Goal: Transaction & Acquisition: Purchase product/service

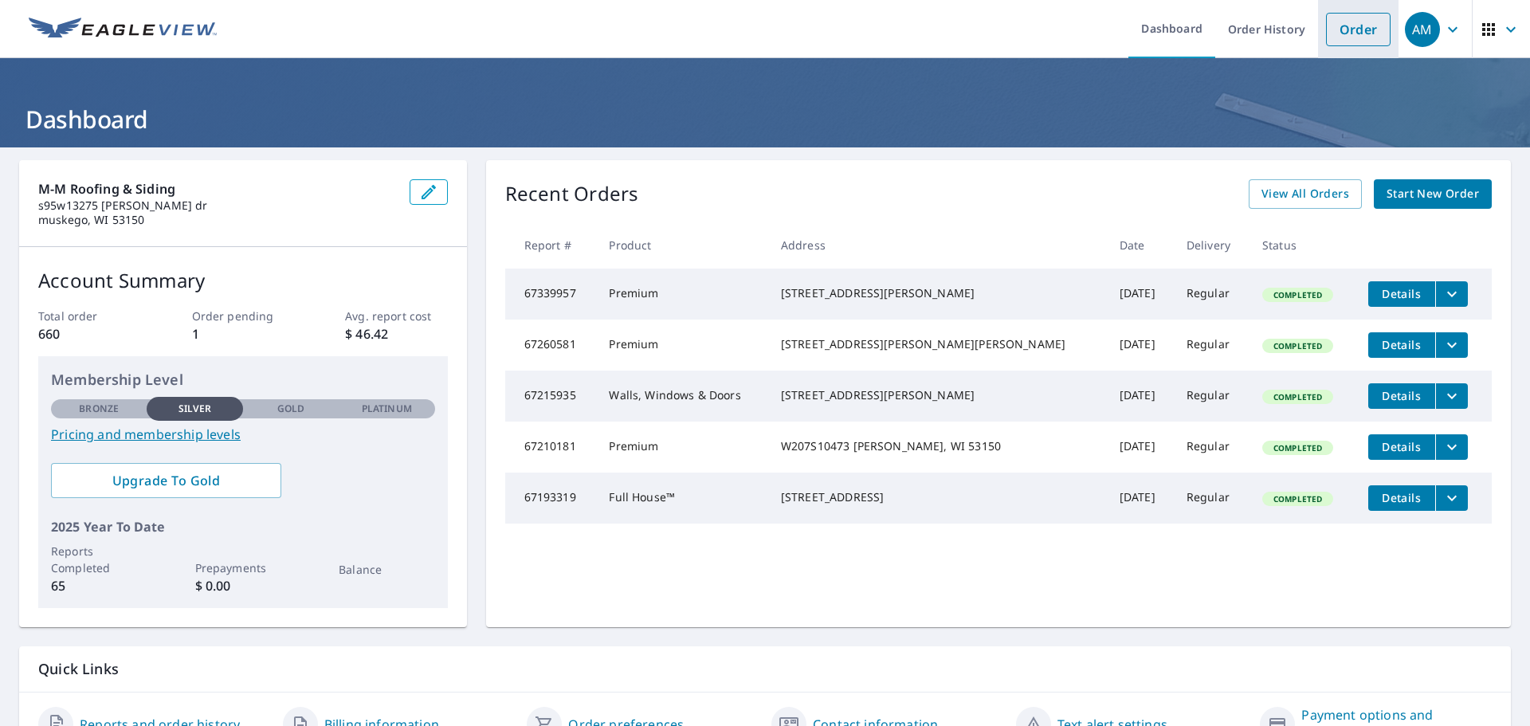
click at [1335, 25] on link "Order" at bounding box center [1358, 29] width 65 height 33
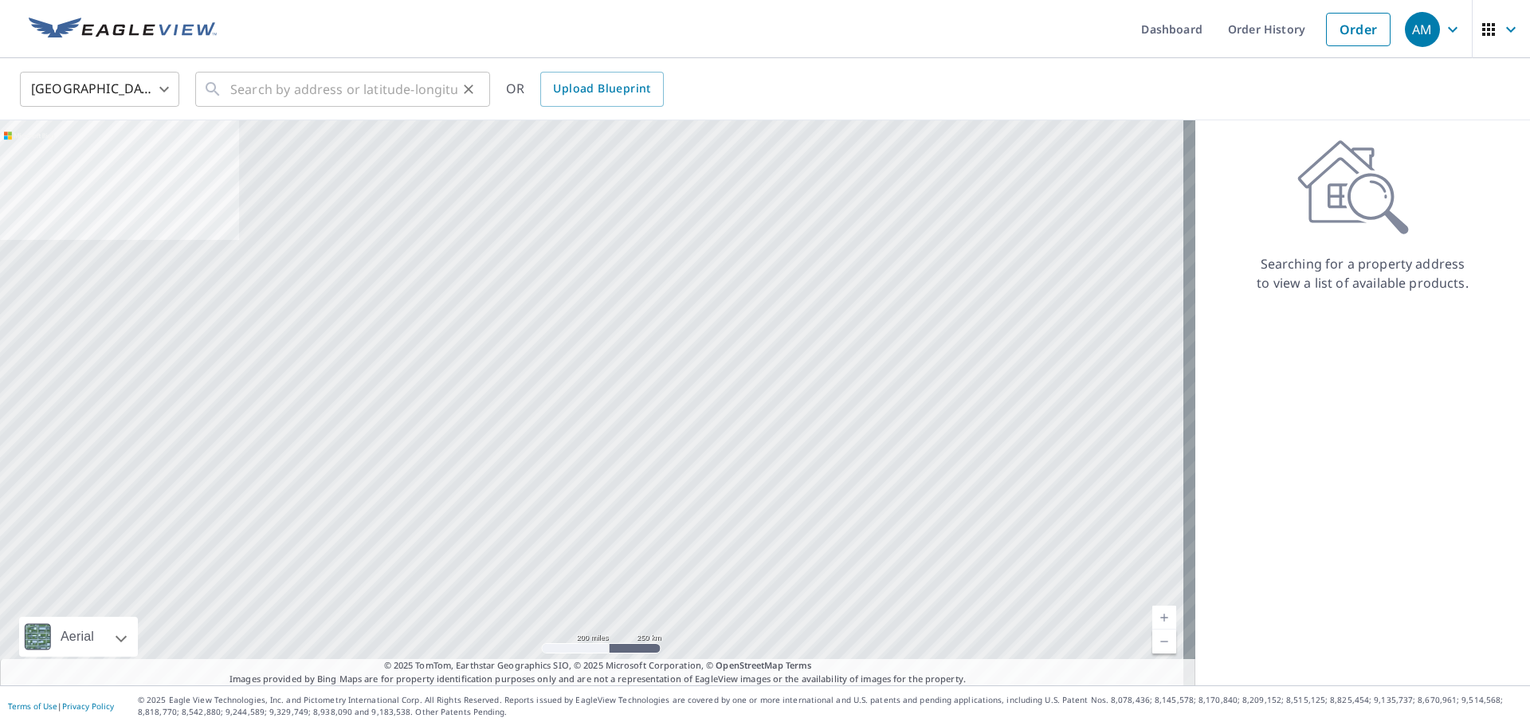
click at [222, 96] on icon at bounding box center [212, 89] width 19 height 19
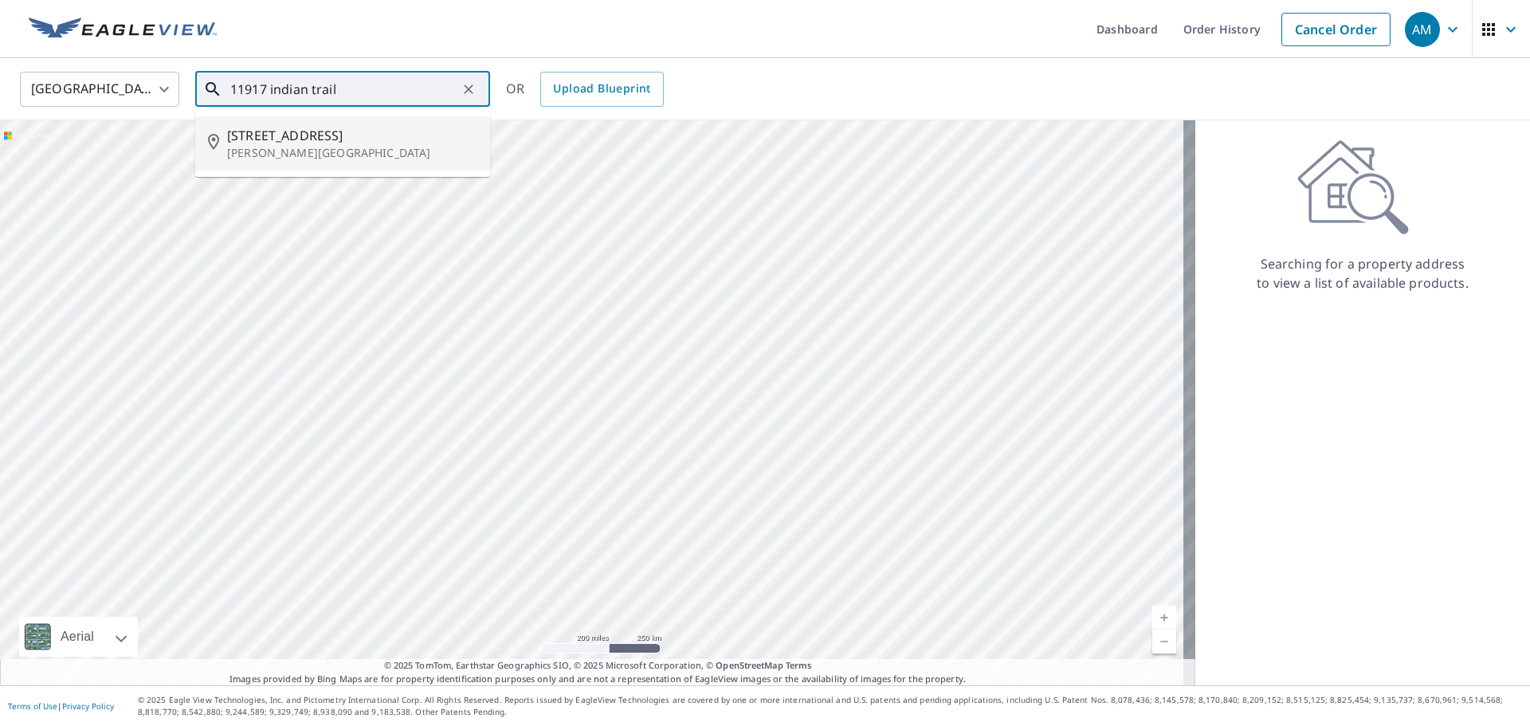
click at [276, 141] on span "[STREET_ADDRESS]" at bounding box center [352, 135] width 250 height 19
type input "[STREET_ADDRESS][PERSON_NAME]"
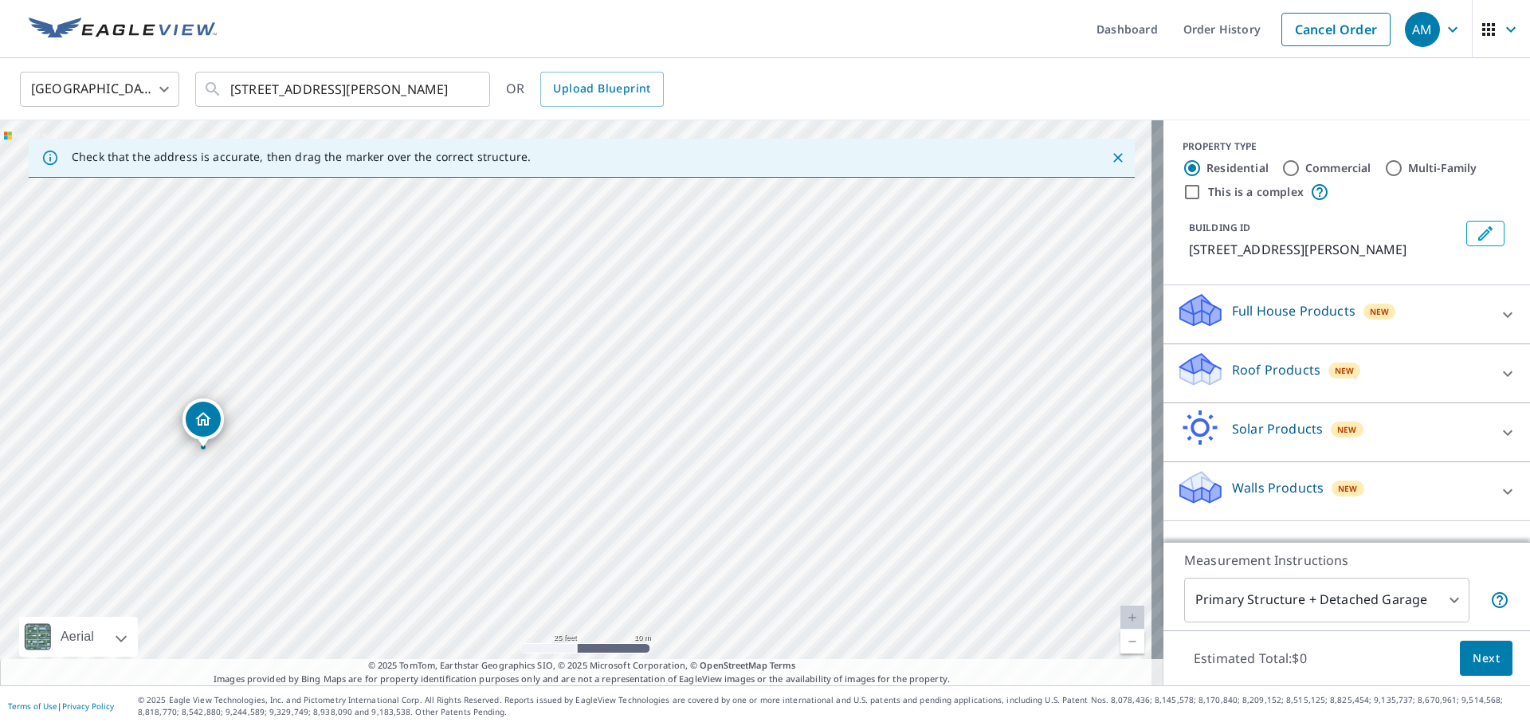
drag, startPoint x: 210, startPoint y: 439, endPoint x: 202, endPoint y: 414, distance: 26.7
click at [1287, 364] on p "Roof Products" at bounding box center [1276, 369] width 88 height 19
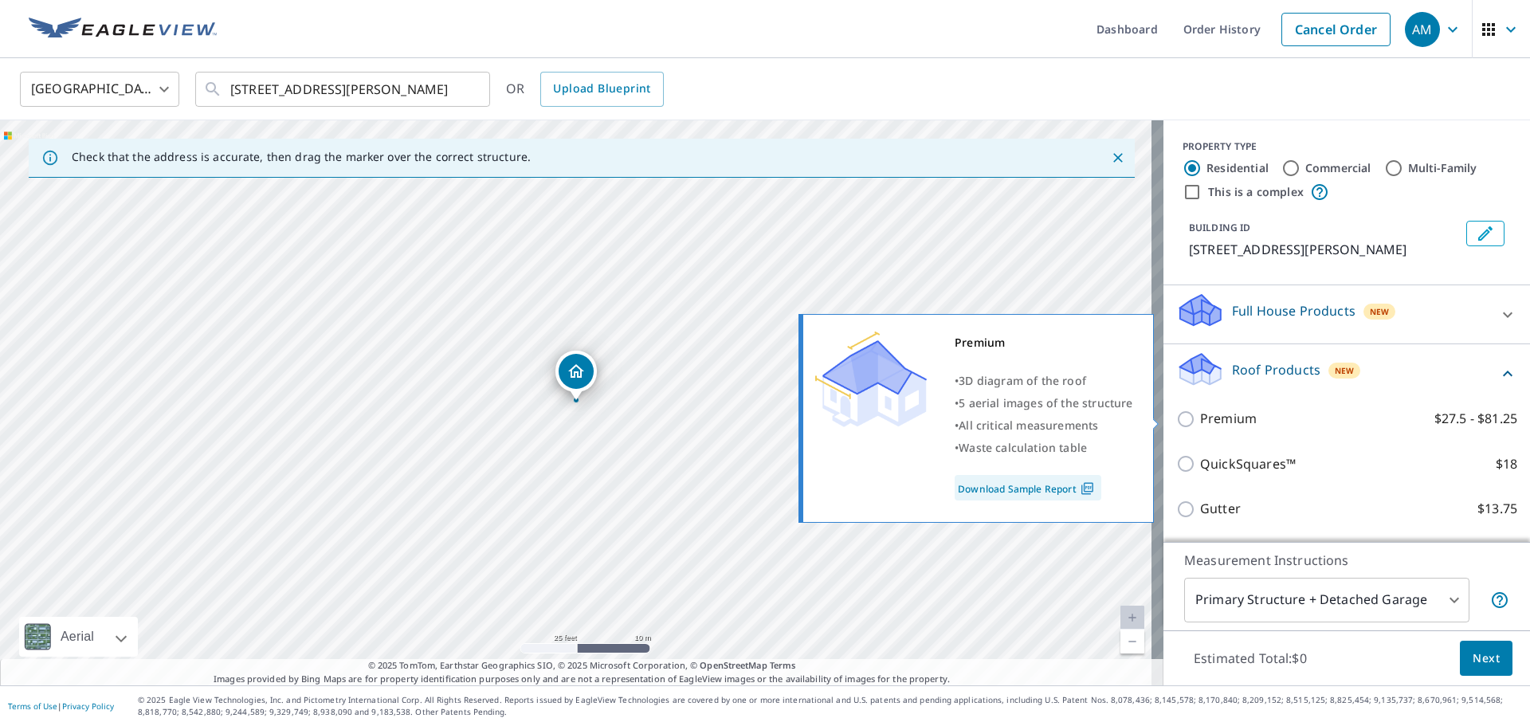
click at [1179, 417] on input "Premium $27.5 - $81.25" at bounding box center [1188, 419] width 24 height 19
checkbox input "true"
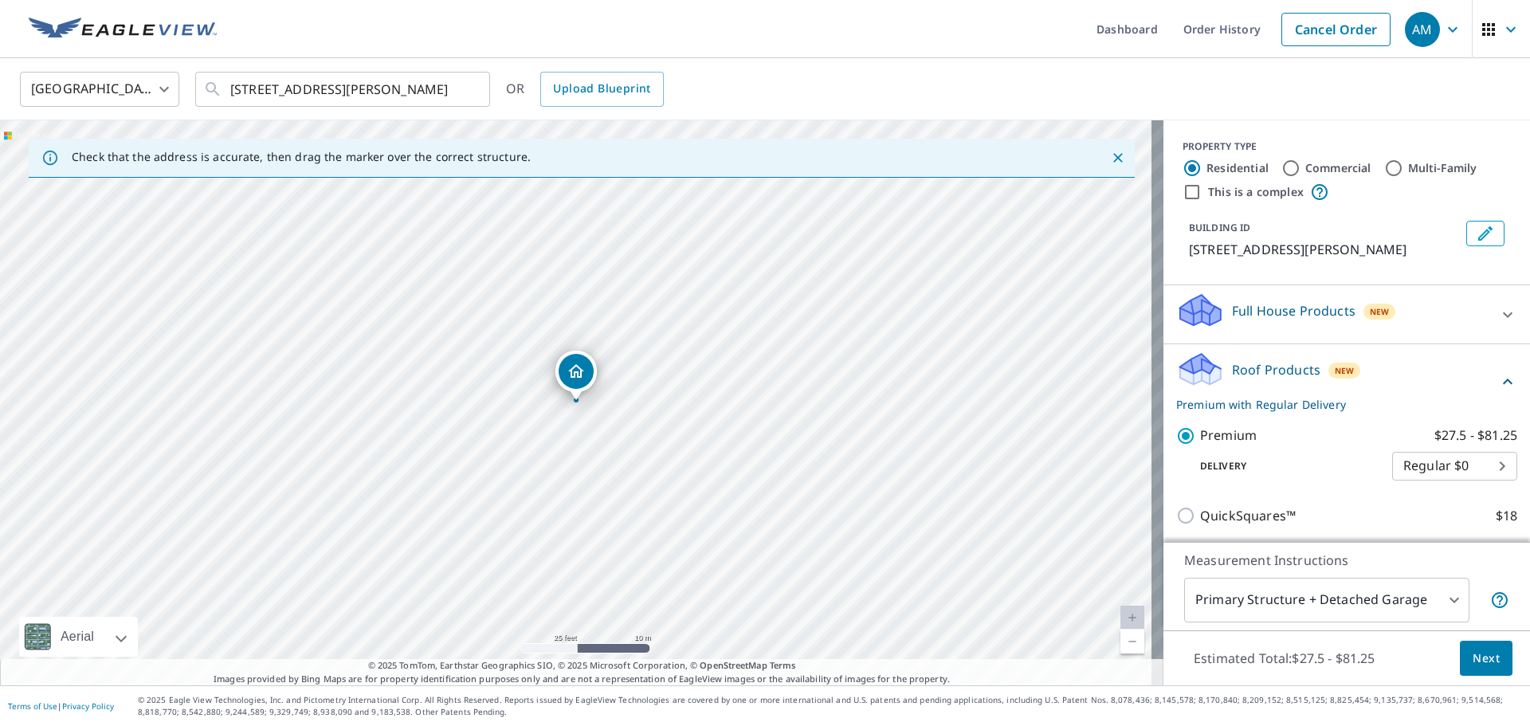
click at [1322, 597] on body "AM AM Dashboard Order History Cancel Order AM [GEOGRAPHIC_DATA] [GEOGRAPHIC_DAT…" at bounding box center [765, 363] width 1530 height 726
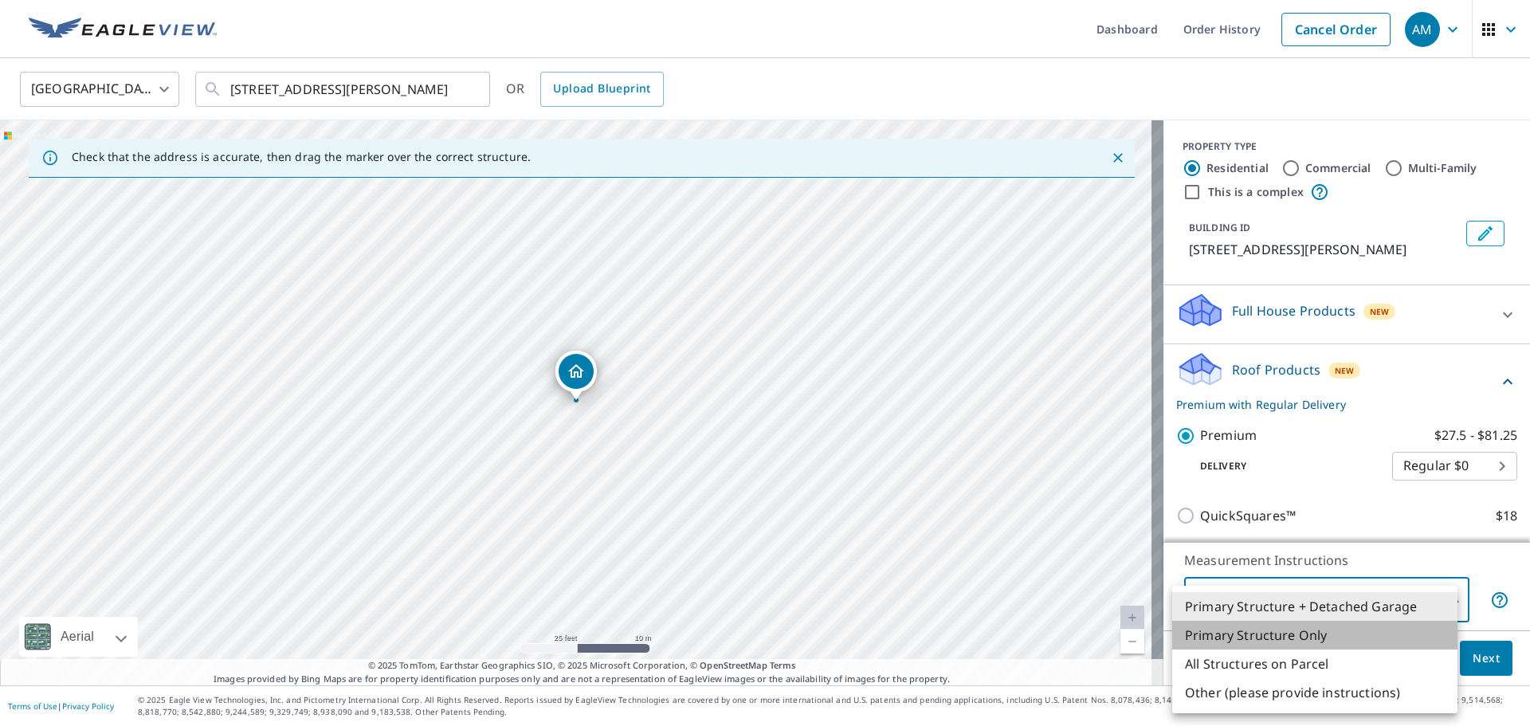
click at [1254, 634] on li "Primary Structure Only" at bounding box center [1314, 635] width 285 height 29
type input "2"
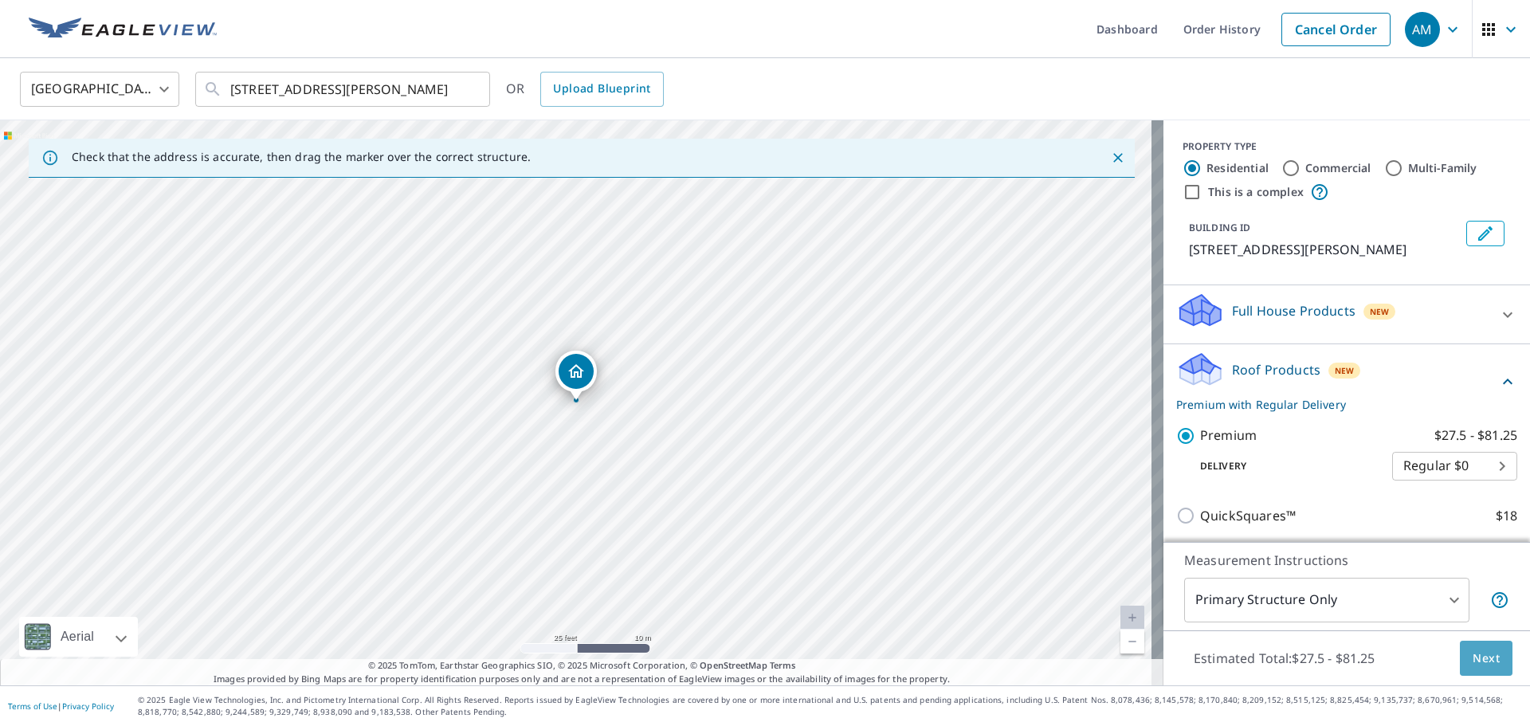
click at [1474, 658] on span "Next" at bounding box center [1486, 659] width 27 height 20
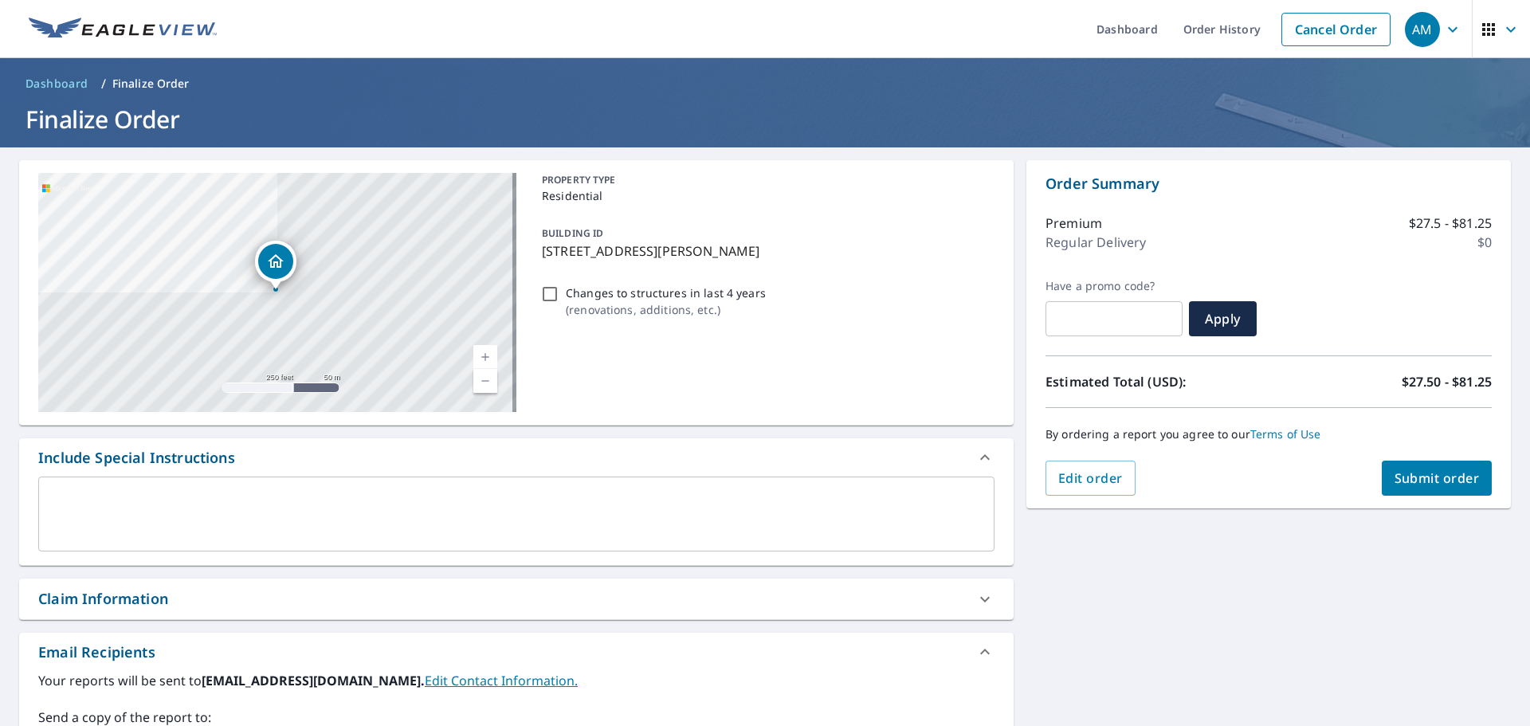
click at [1452, 478] on span "Submit order" at bounding box center [1437, 478] width 85 height 18
checkbox input "true"
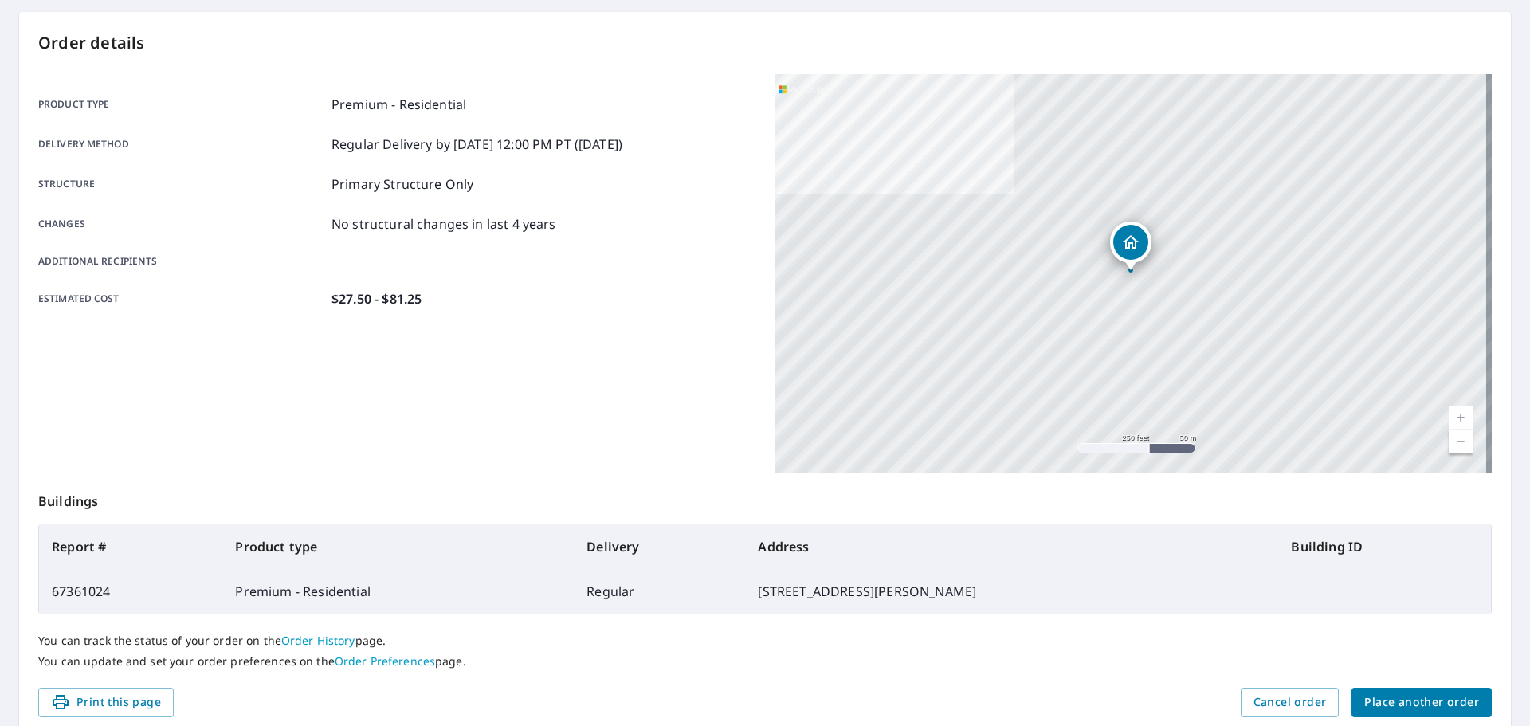
scroll to position [212, 0]
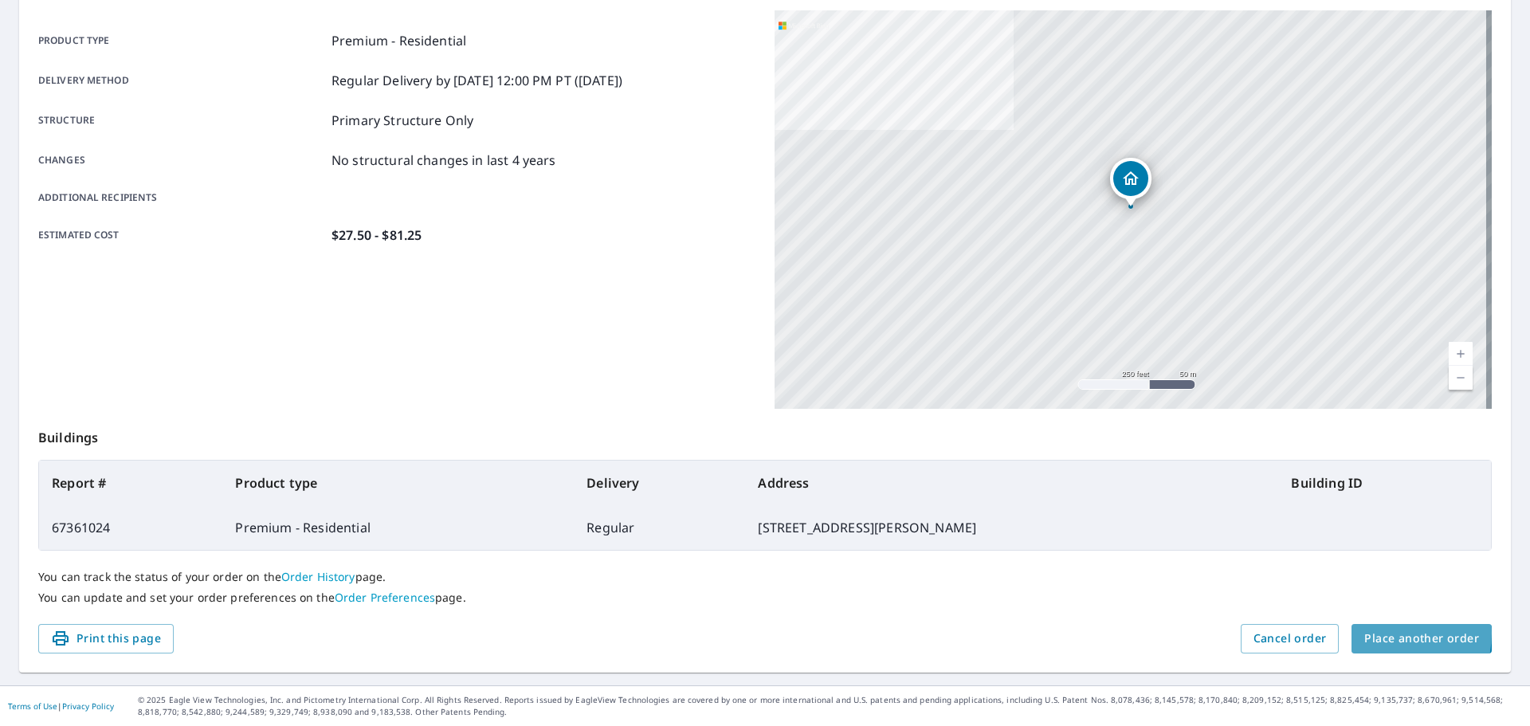
click at [1373, 633] on span "Place another order" at bounding box center [1421, 639] width 115 height 20
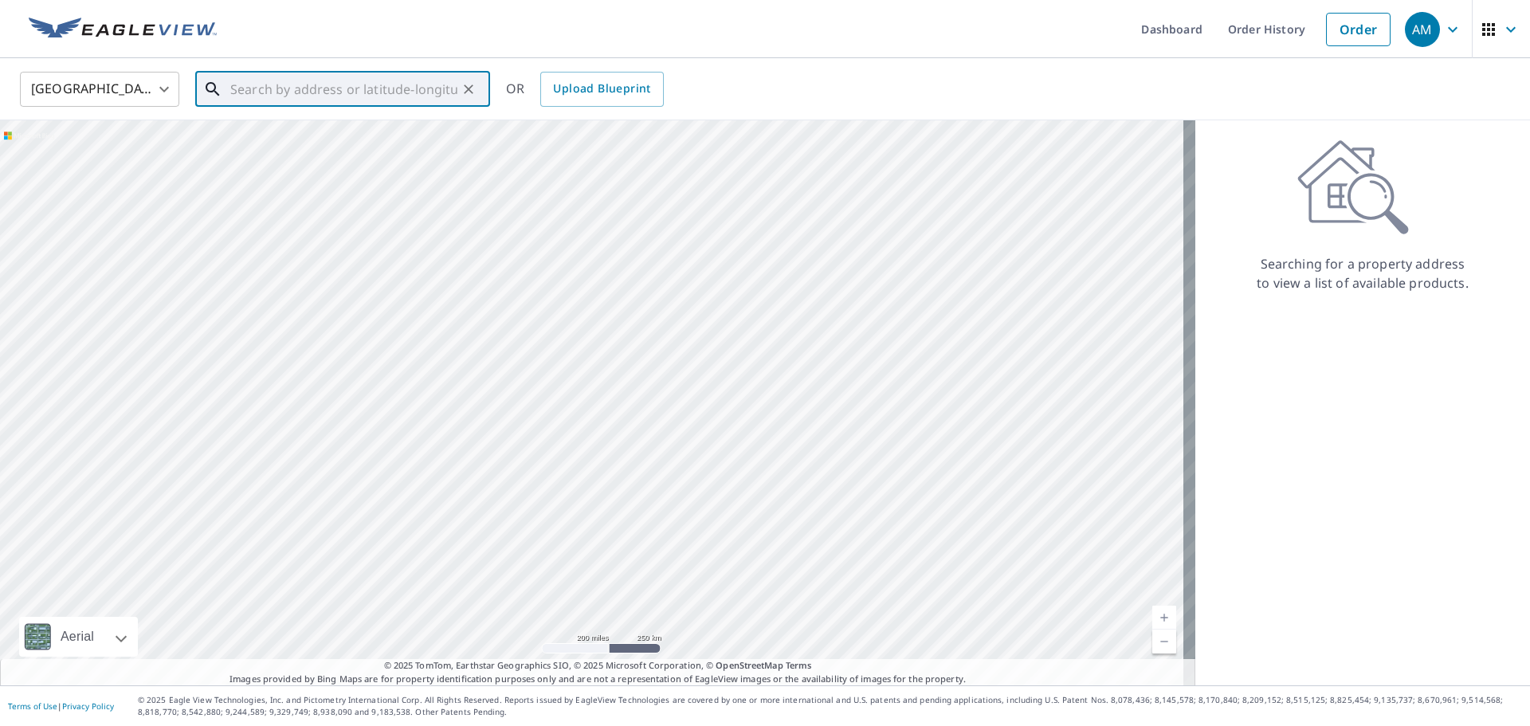
click at [264, 97] on input "text" at bounding box center [343, 89] width 227 height 45
click at [278, 132] on span "[STREET_ADDRESS]" at bounding box center [352, 135] width 250 height 19
type input "[STREET_ADDRESS]"
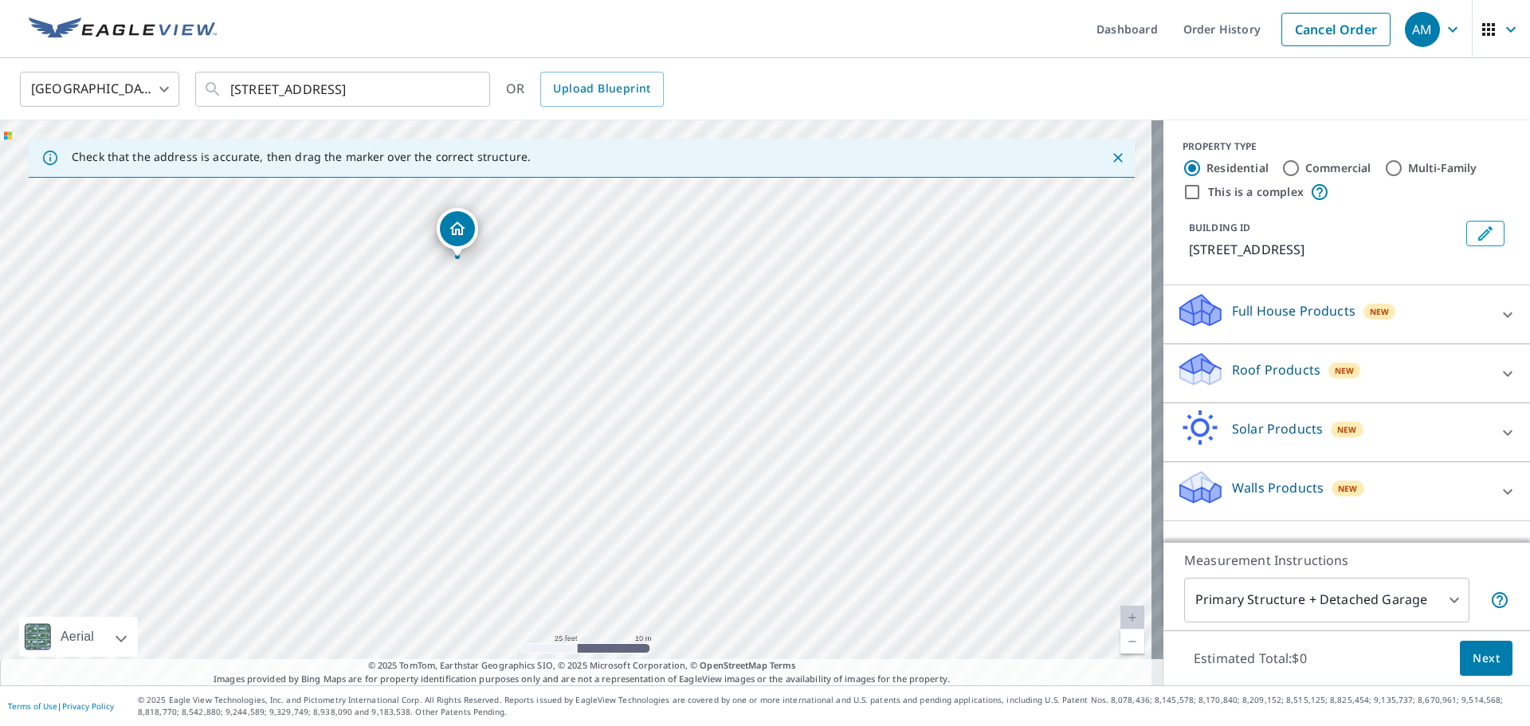
drag, startPoint x: 493, startPoint y: 210, endPoint x: 453, endPoint y: 230, distance: 44.6
click at [1238, 376] on p "Roof Products" at bounding box center [1276, 369] width 88 height 19
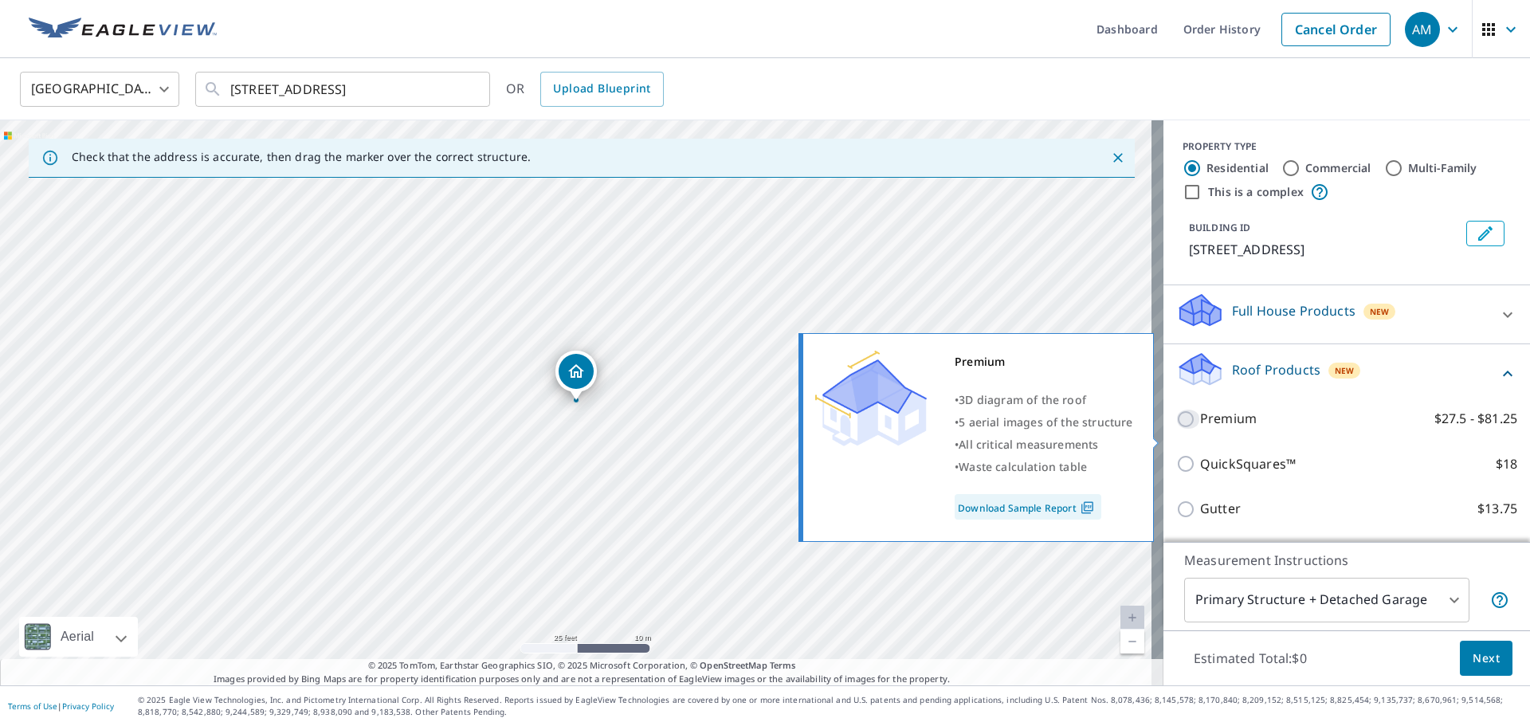
click at [1176, 429] on input "Premium $27.5 - $81.25" at bounding box center [1188, 419] width 24 height 19
checkbox input "true"
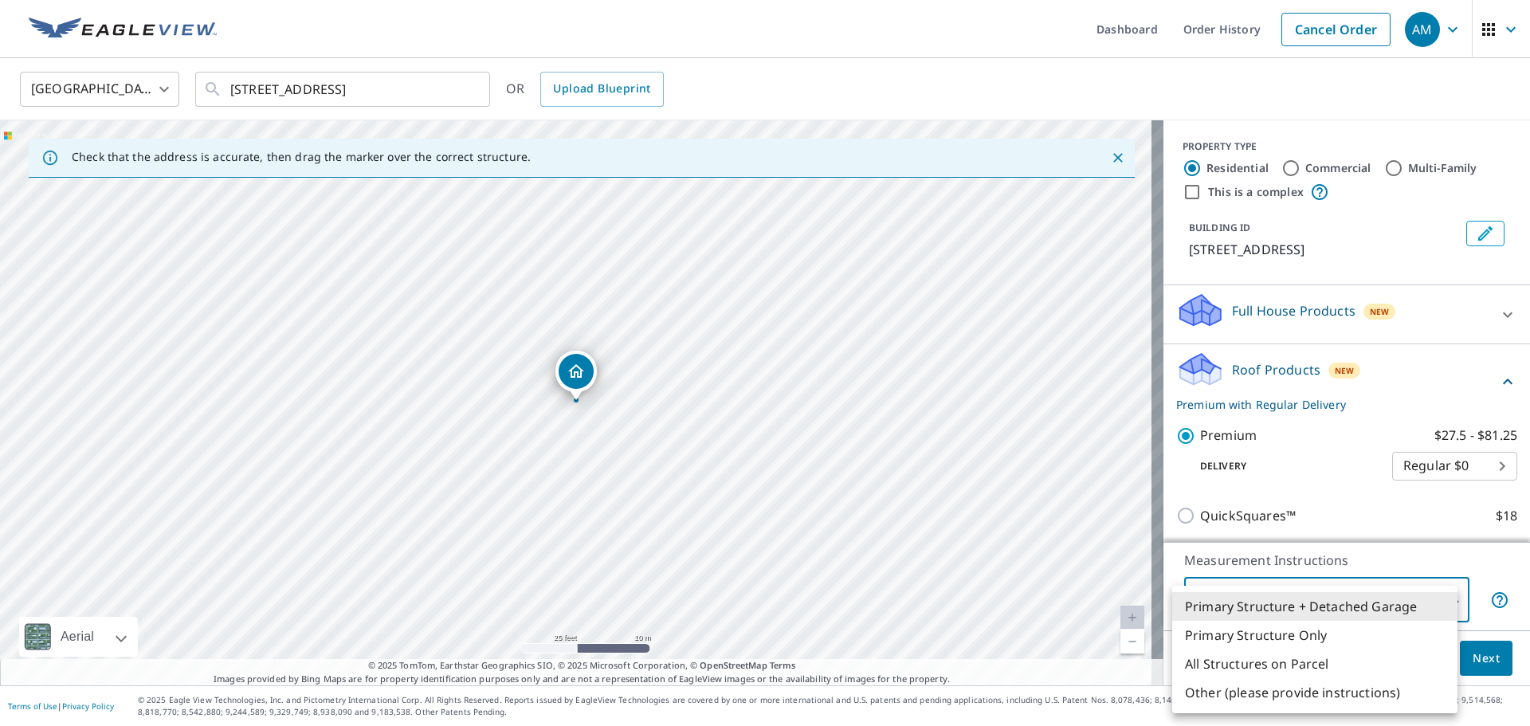
click at [1384, 591] on body "AM AM Dashboard Order History Cancel Order AM [GEOGRAPHIC_DATA] [GEOGRAPHIC_DAT…" at bounding box center [765, 363] width 1530 height 726
click at [1240, 634] on li "Primary Structure Only" at bounding box center [1314, 635] width 285 height 29
type input "2"
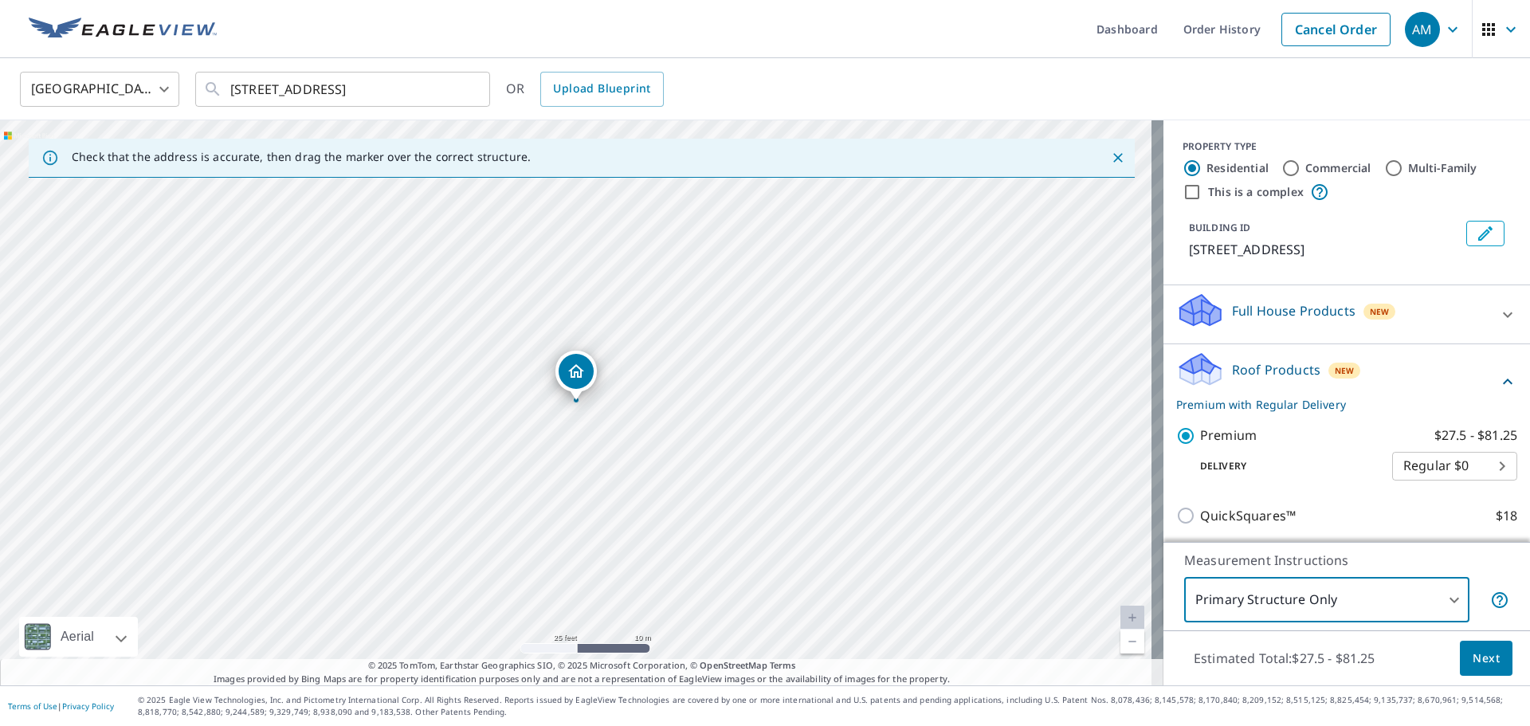
click at [1482, 658] on span "Next" at bounding box center [1486, 659] width 27 height 20
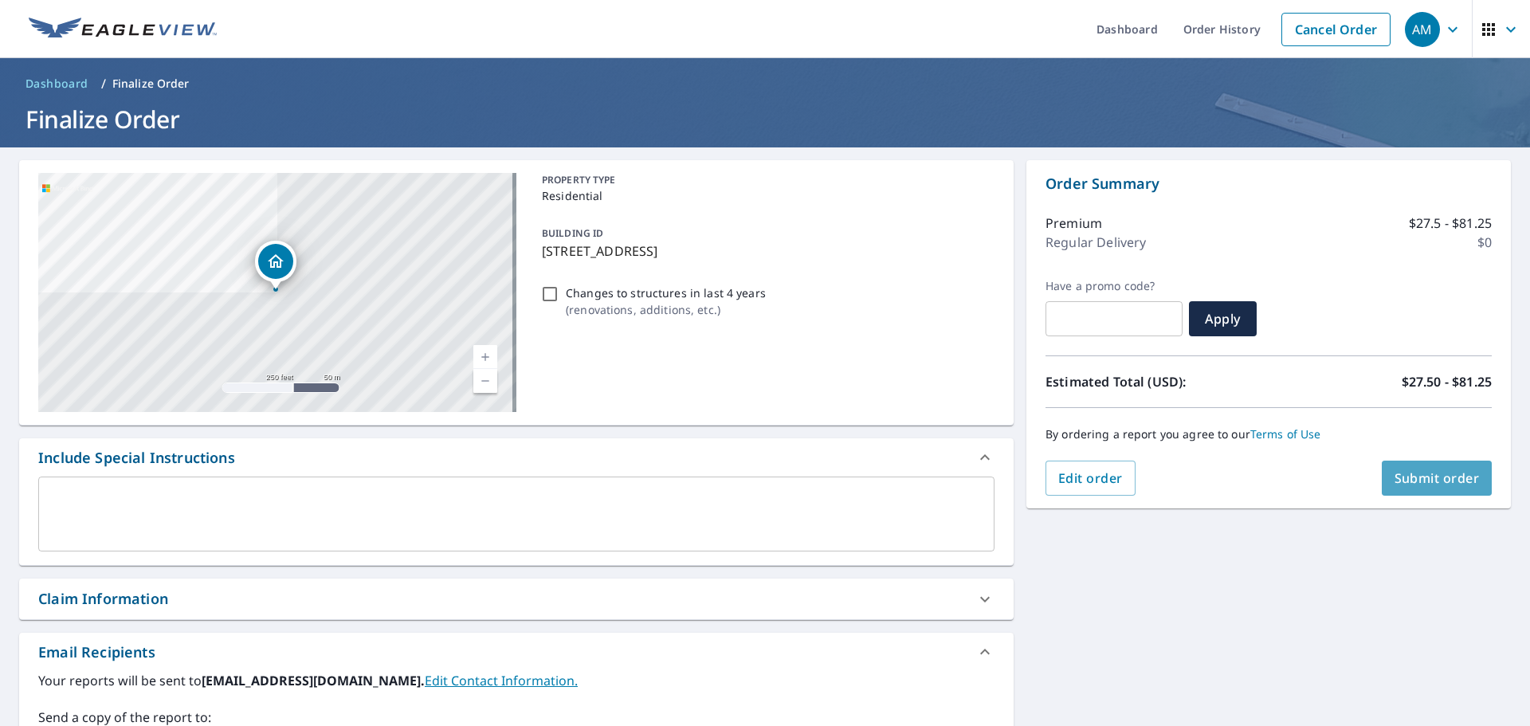
click at [1400, 473] on span "Submit order" at bounding box center [1437, 478] width 85 height 18
checkbox input "true"
